Goal: Transaction & Acquisition: Purchase product/service

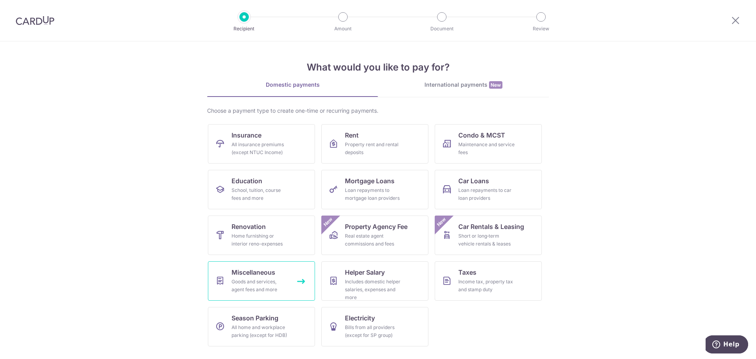
click at [256, 275] on span "Miscellaneous" at bounding box center [254, 271] width 44 height 9
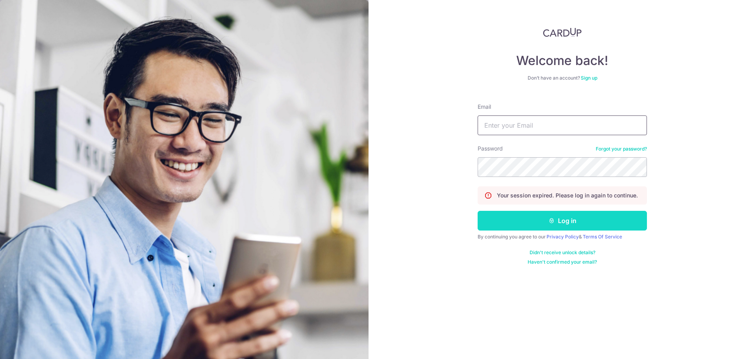
type input "[DOMAIN_NAME][EMAIL_ADDRESS][DOMAIN_NAME]"
click at [568, 228] on button "Log in" at bounding box center [562, 221] width 169 height 20
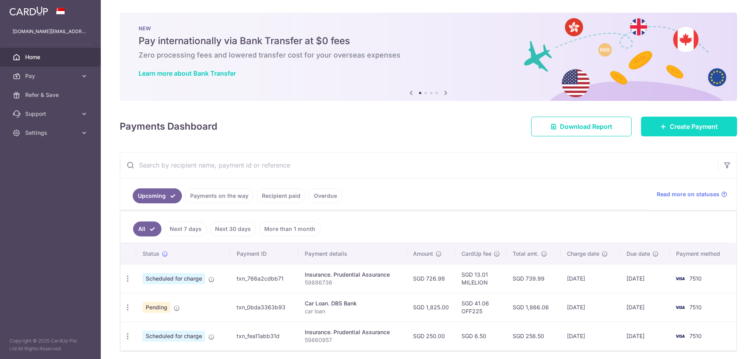
click at [694, 126] on span "Create Payment" at bounding box center [694, 126] width 48 height 9
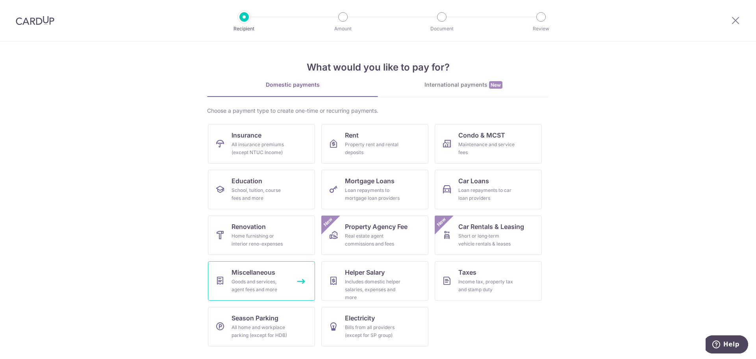
click at [259, 290] on div "Goods and services, agent fees and more" at bounding box center [260, 286] width 57 height 16
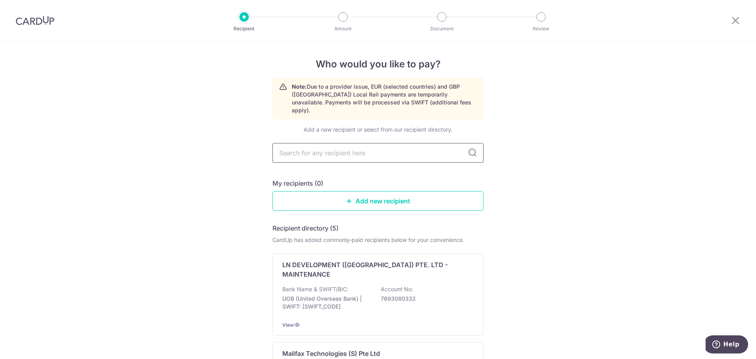
click at [310, 143] on input "text" at bounding box center [378, 153] width 211 height 20
click at [299, 148] on input "text" at bounding box center [378, 153] width 211 height 20
click at [286, 152] on input "text" at bounding box center [378, 153] width 211 height 20
type input "ds"
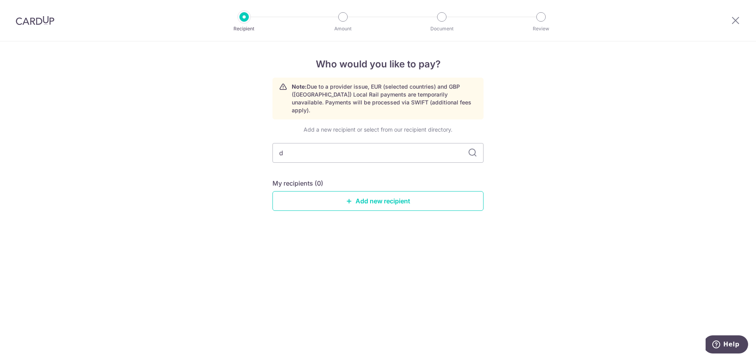
type input "db"
type input "dbs"
type input "d"
click at [260, 162] on div "Who would you like to pay? Note: Due to a provider issue, EUR (selected countri…" at bounding box center [378, 199] width 756 height 317
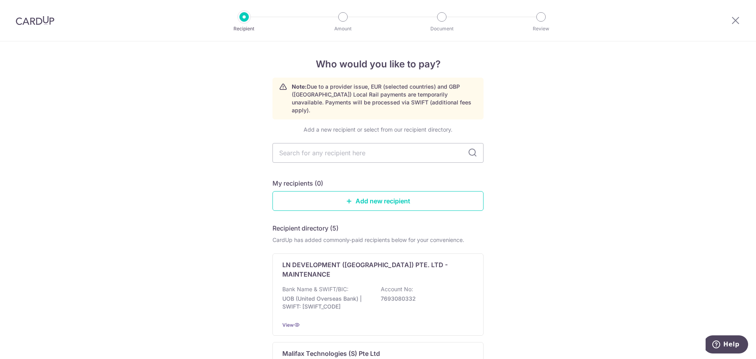
click at [41, 24] on img at bounding box center [35, 20] width 39 height 9
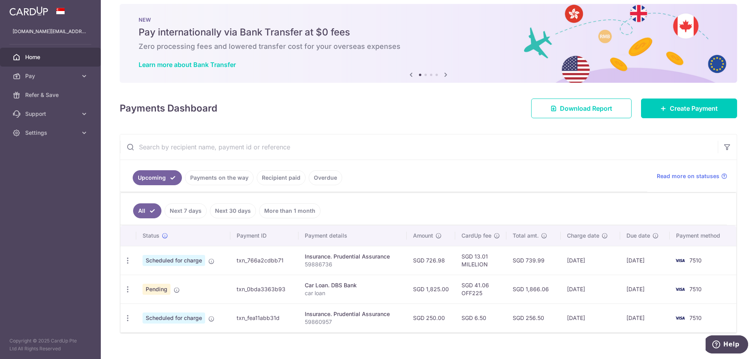
scroll to position [20, 0]
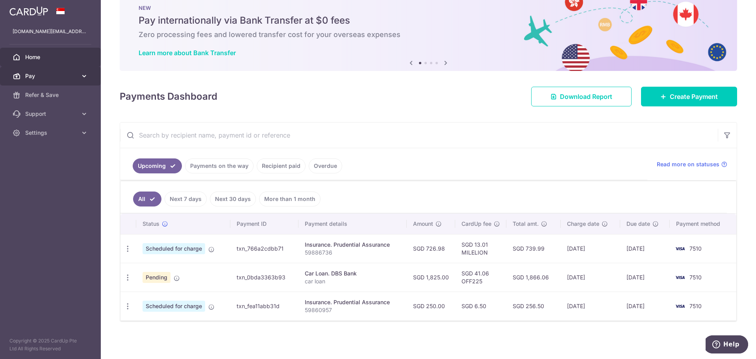
click at [39, 78] on span "Pay" at bounding box center [51, 76] width 52 height 8
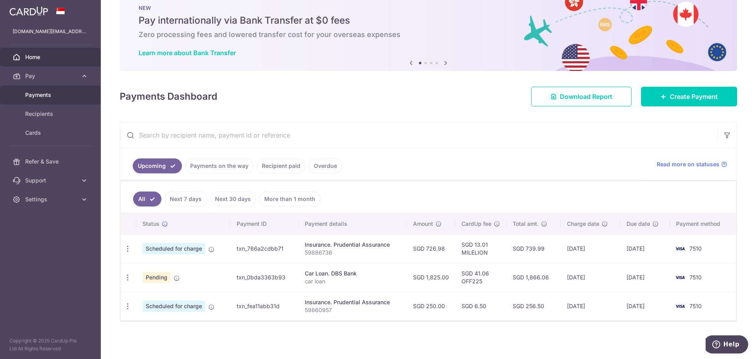
click at [39, 99] on link "Payments" at bounding box center [50, 94] width 101 height 19
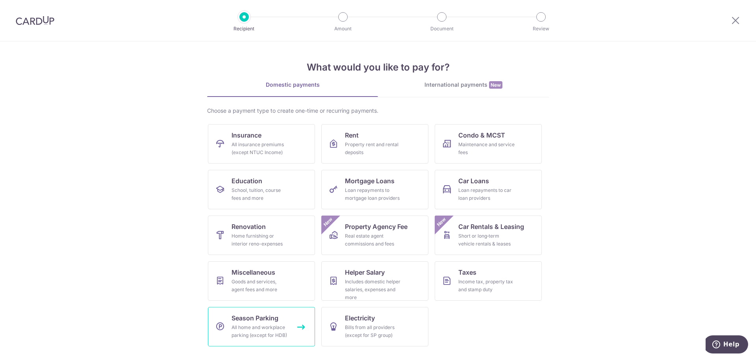
click at [258, 317] on span "Season Parking" at bounding box center [255, 317] width 47 height 9
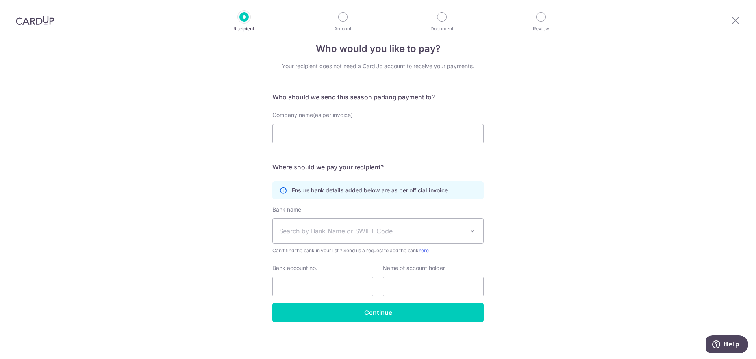
scroll to position [16, 0]
click at [31, 15] on div at bounding box center [35, 20] width 70 height 41
click at [28, 20] on img at bounding box center [35, 20] width 39 height 9
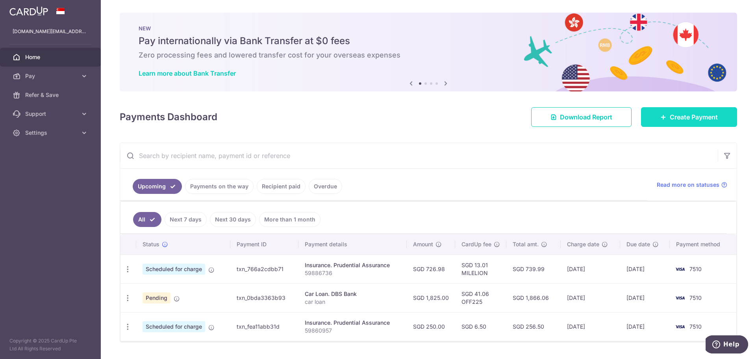
click at [670, 118] on span "Create Payment" at bounding box center [694, 116] width 48 height 9
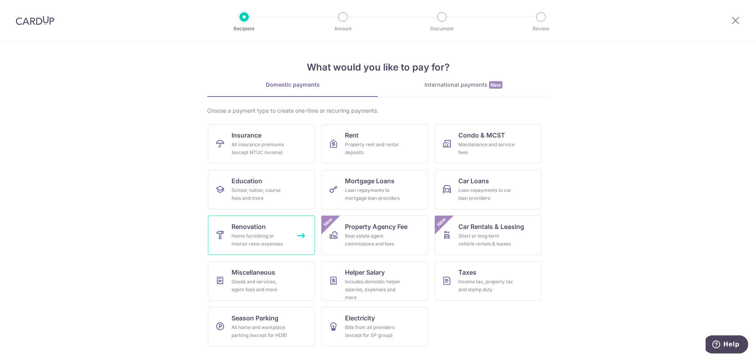
click at [255, 230] on span "Renovation" at bounding box center [249, 226] width 34 height 9
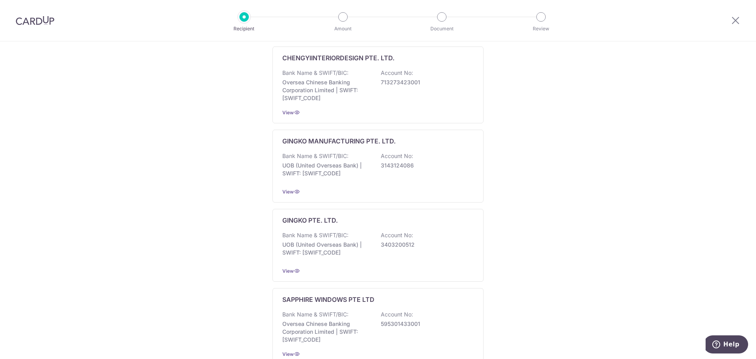
scroll to position [41, 0]
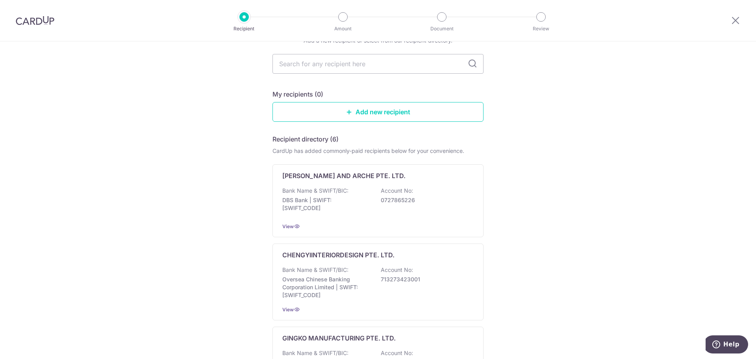
click at [46, 30] on div at bounding box center [35, 20] width 70 height 41
click at [42, 12] on div at bounding box center [35, 20] width 70 height 41
click at [39, 18] on img at bounding box center [35, 20] width 39 height 9
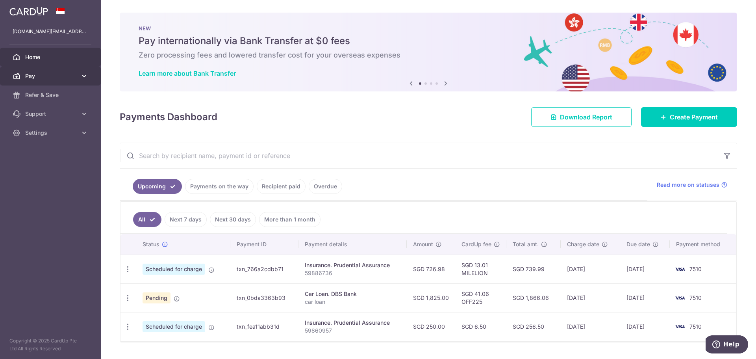
click at [49, 73] on span "Pay" at bounding box center [51, 76] width 52 height 8
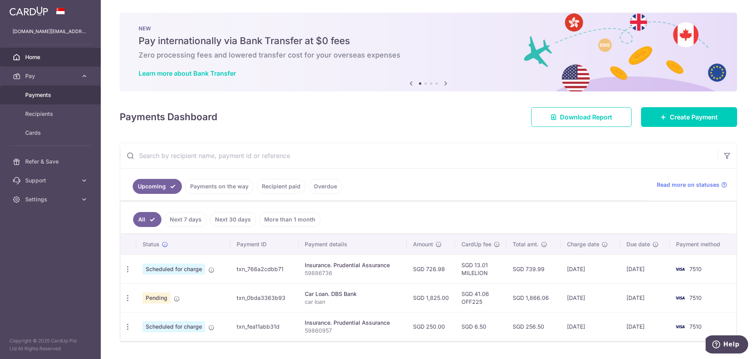
click at [35, 92] on span "Payments" at bounding box center [51, 95] width 52 height 8
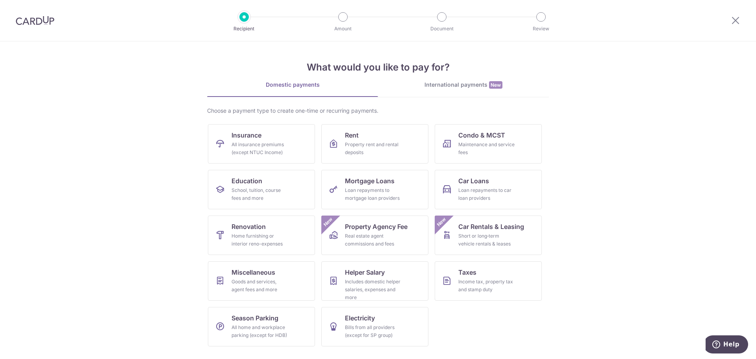
click at [20, 24] on img at bounding box center [35, 20] width 39 height 9
